Goal: Information Seeking & Learning: Check status

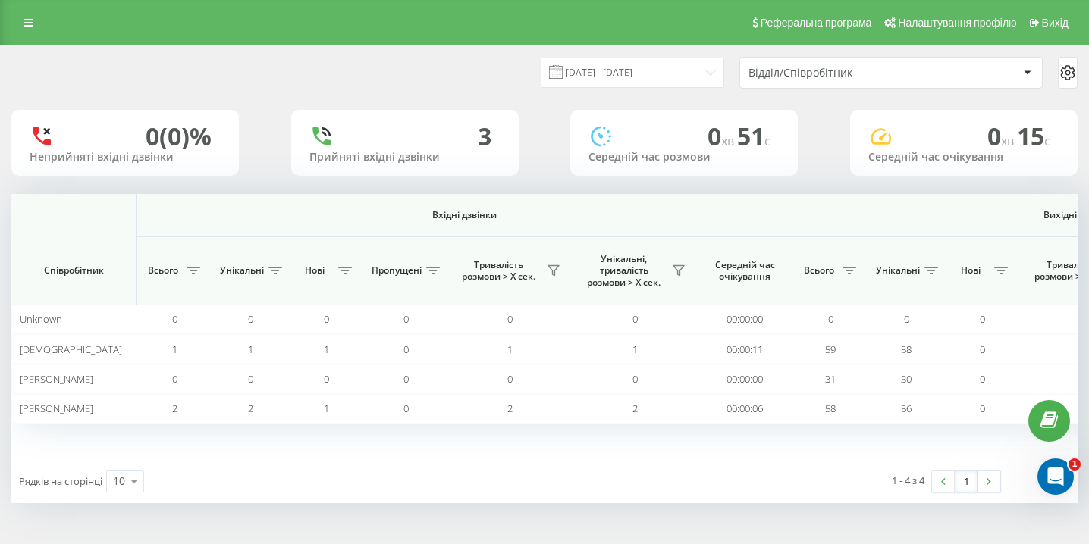
scroll to position [0, 1049]
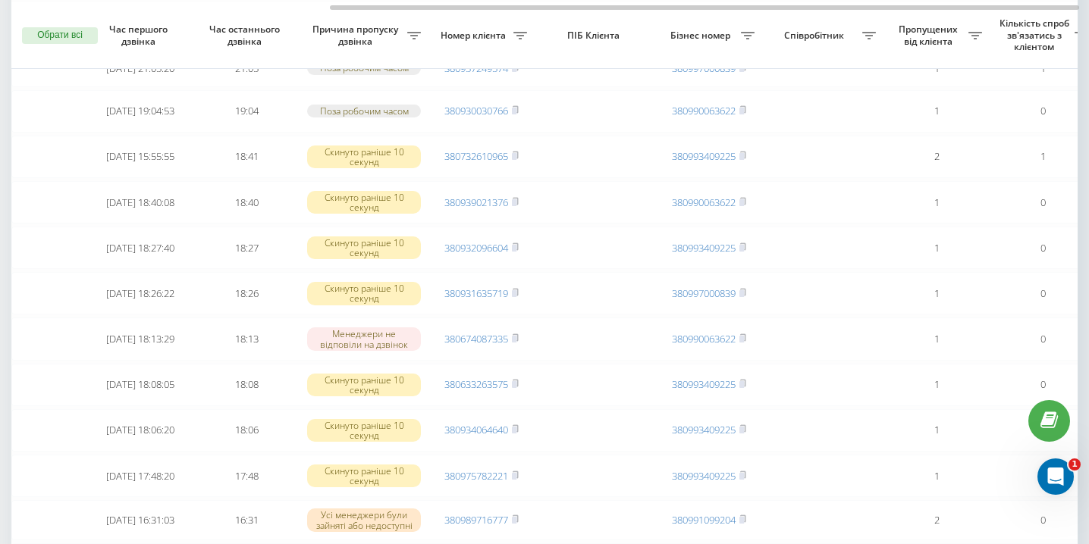
scroll to position [0, 446]
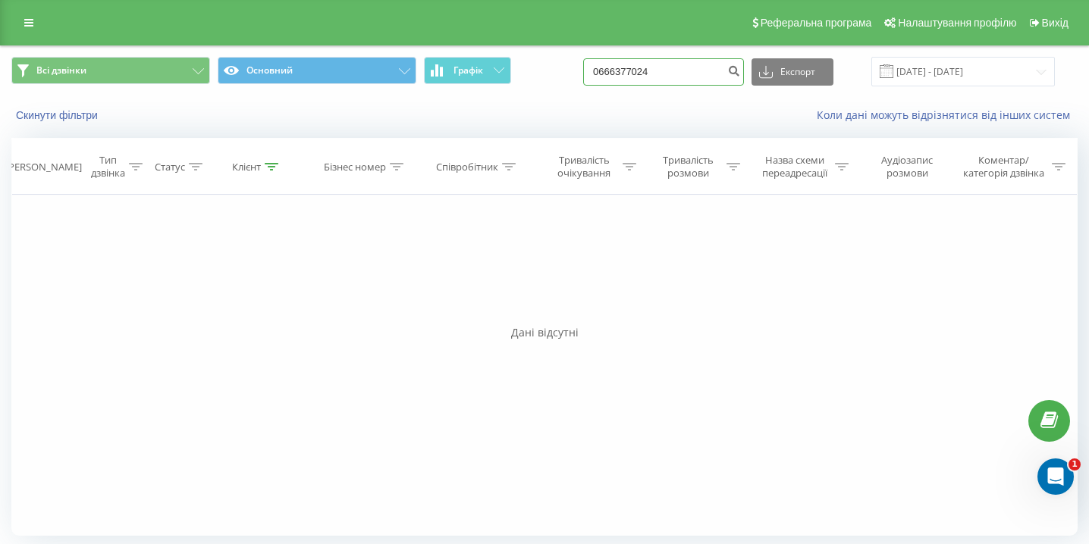
click at [653, 77] on input "0666377024" at bounding box center [663, 71] width 161 height 27
paste input "0509813182"
type input "0509813182"
click at [696, 63] on input "0509813182" at bounding box center [663, 71] width 161 height 27
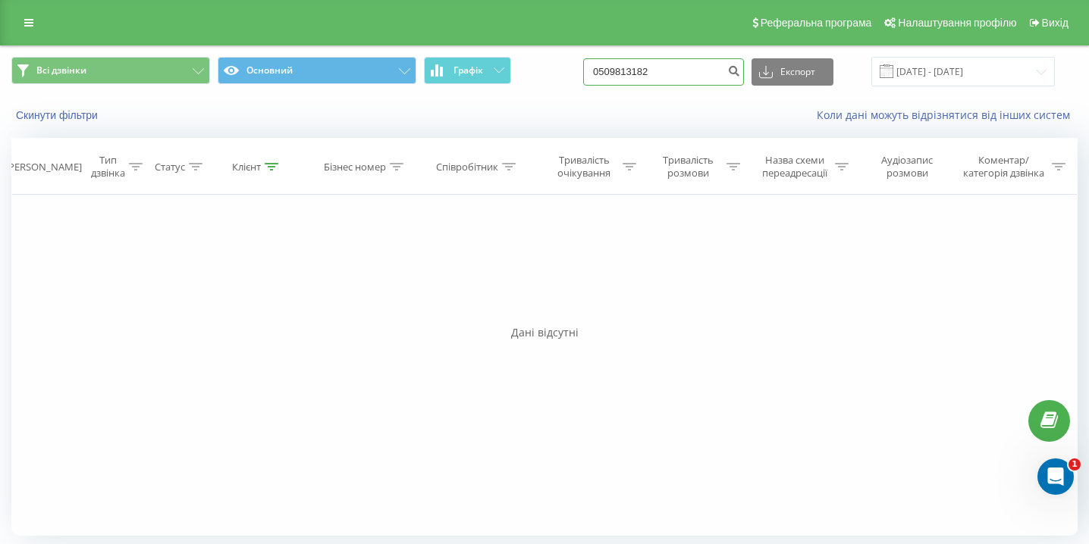
click at [696, 64] on input "0509813182" at bounding box center [663, 71] width 161 height 27
paste input "0677934373"
type input "0677934373"
